Goal: Check status: Check status

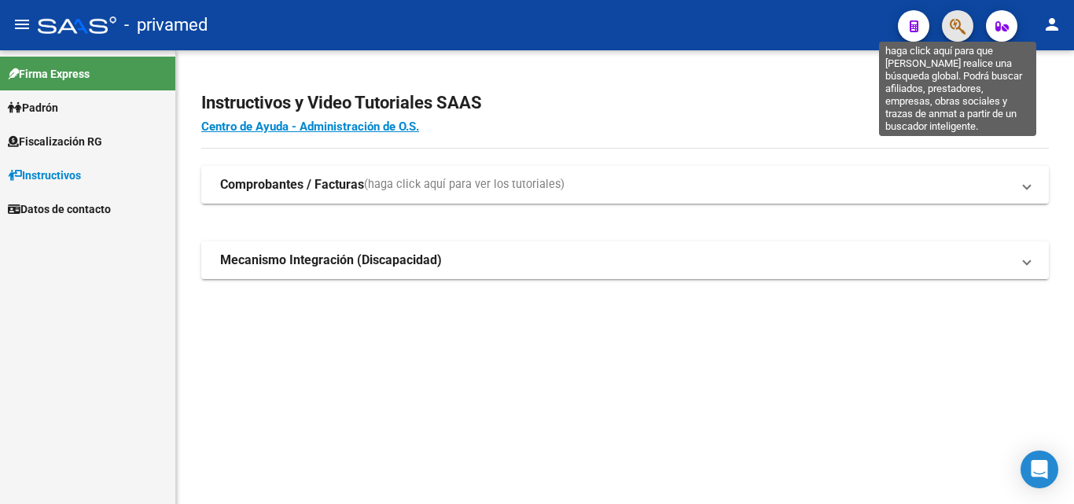
click at [960, 24] on icon "button" at bounding box center [957, 26] width 16 height 18
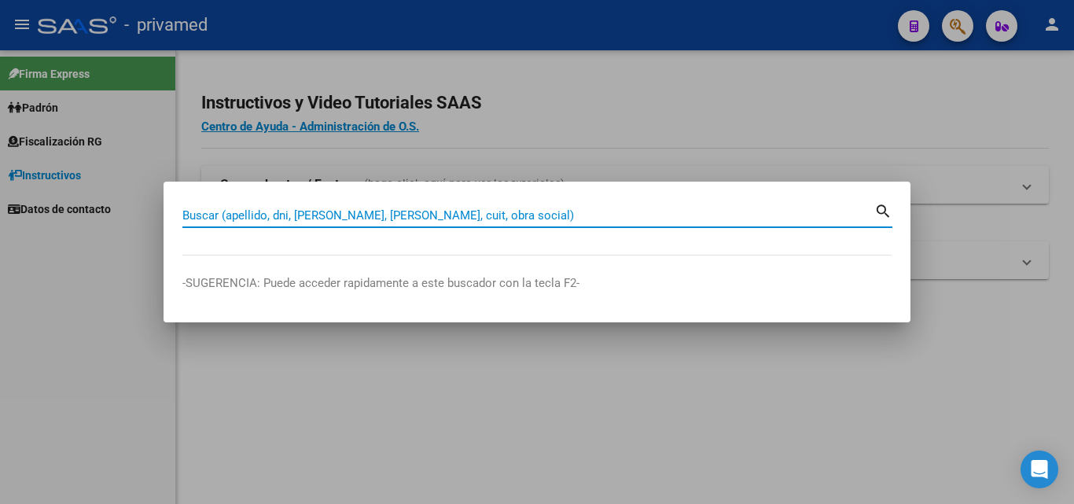
paste input "20338756543"
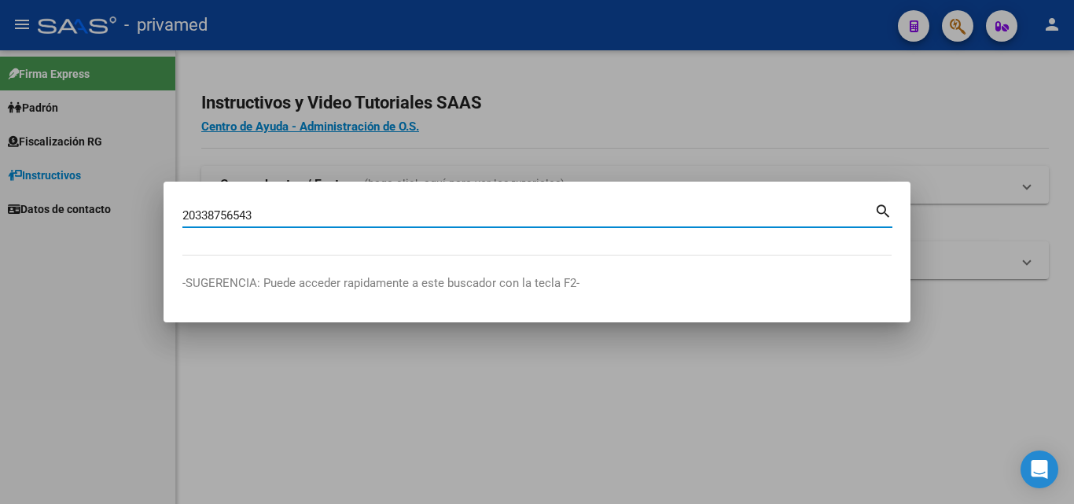
type input "20338756543"
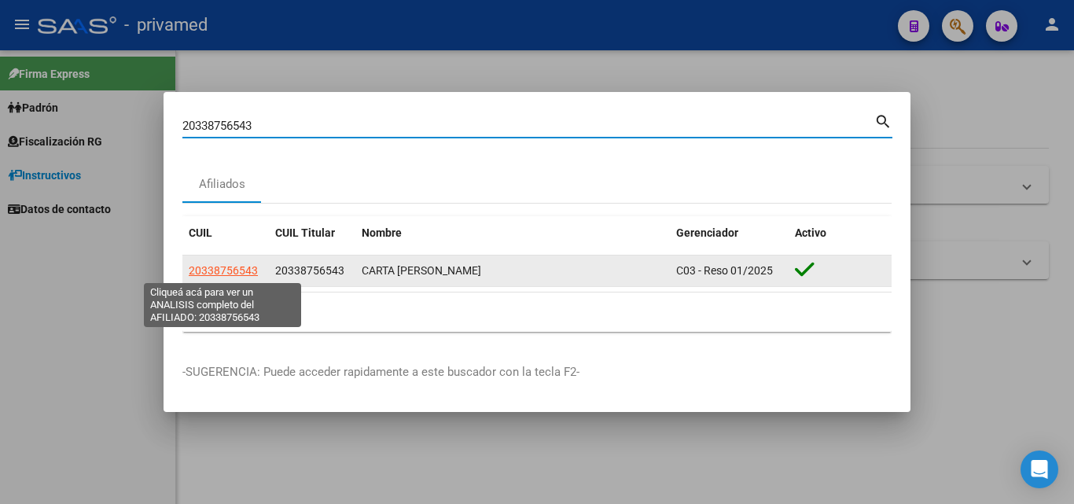
click at [219, 266] on span "20338756543" at bounding box center [223, 270] width 69 height 13
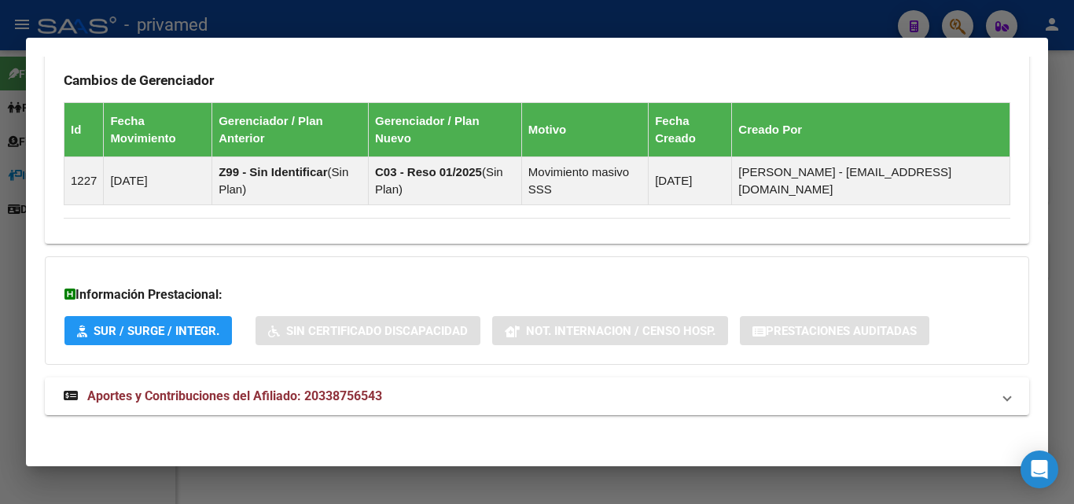
scroll to position [936, 0]
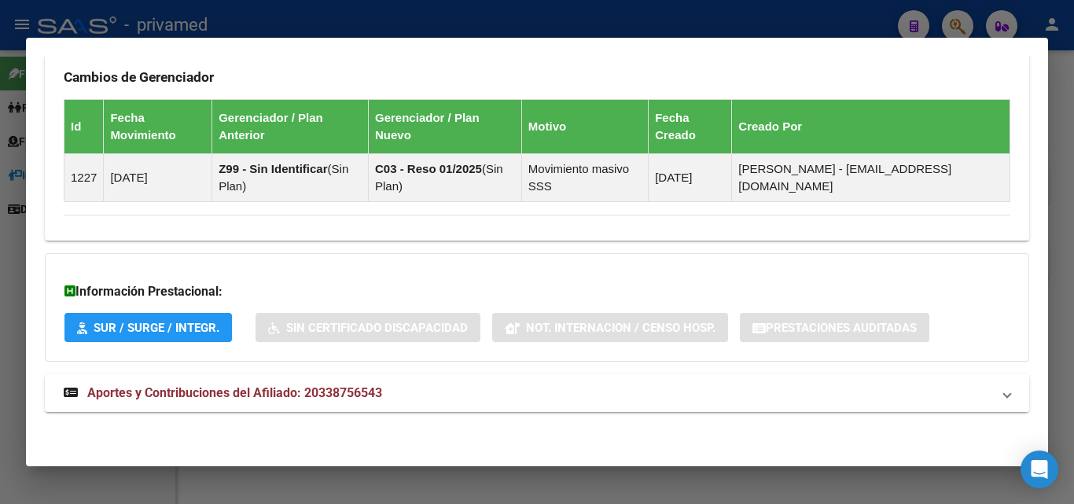
click at [432, 392] on mat-panel-title "Aportes y Contribuciones del Afiliado: 20338756543" at bounding box center [527, 393] width 927 height 19
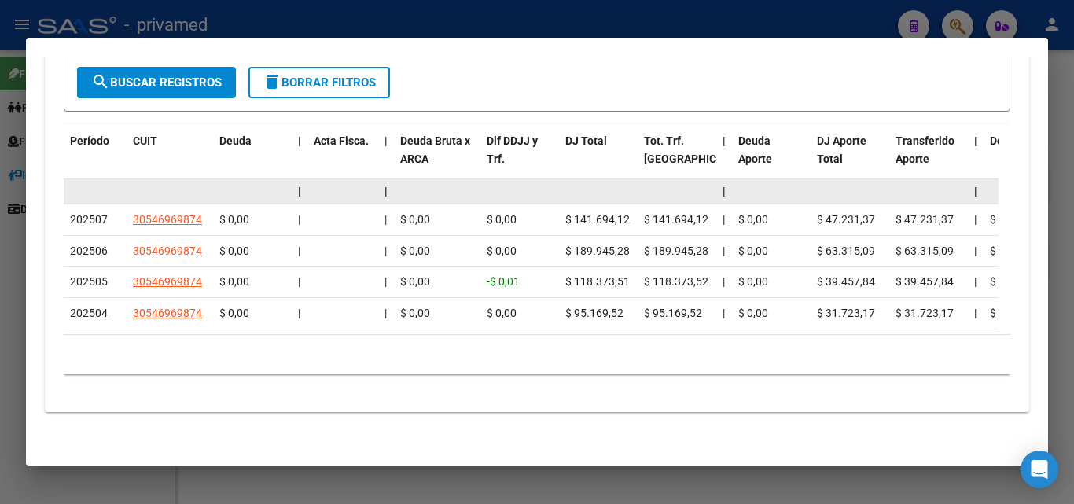
scroll to position [1522, 0]
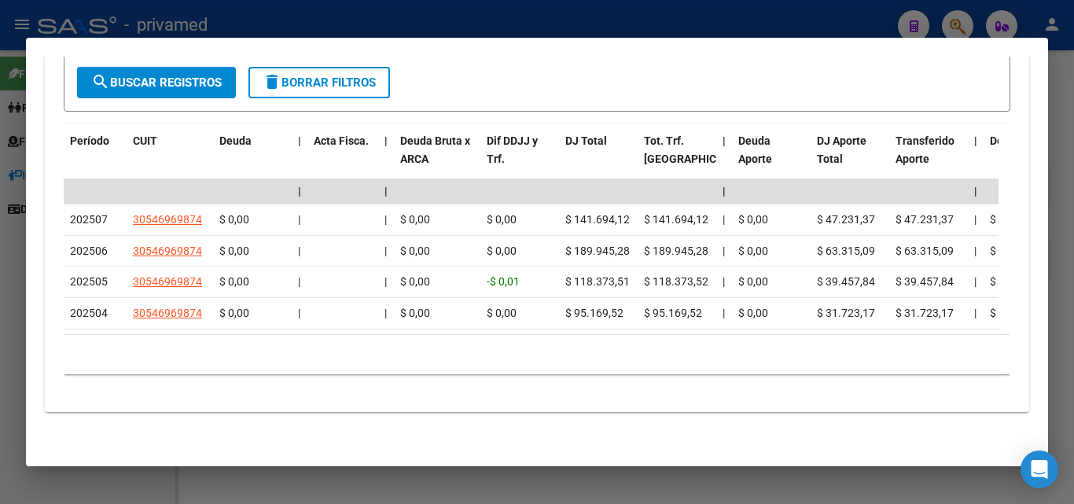
click at [1072, 359] on div at bounding box center [537, 252] width 1074 height 504
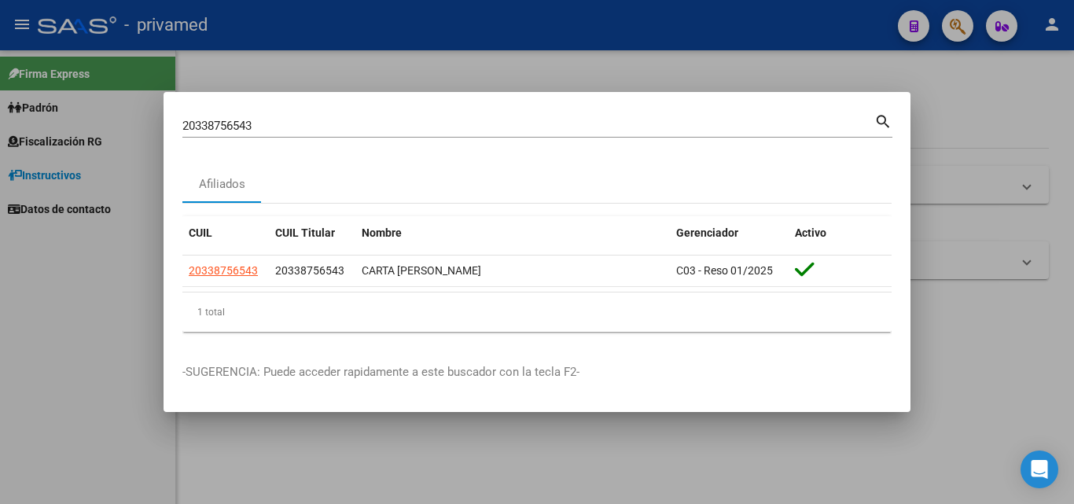
click at [997, 359] on div at bounding box center [537, 252] width 1074 height 504
